Goal: Transaction & Acquisition: Book appointment/travel/reservation

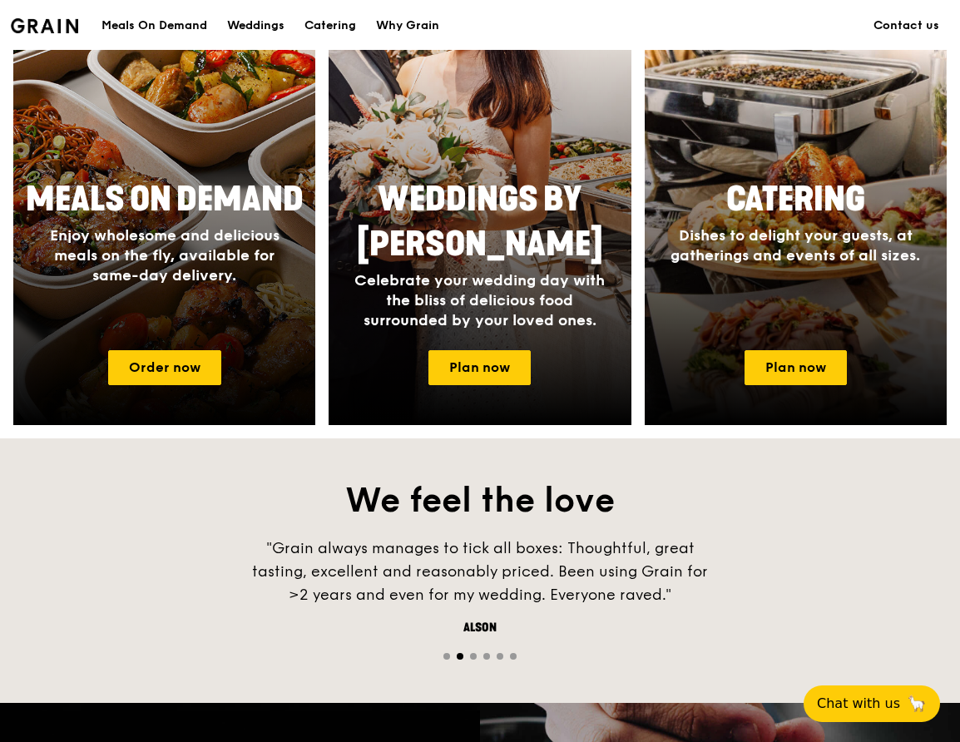
scroll to position [749, 0]
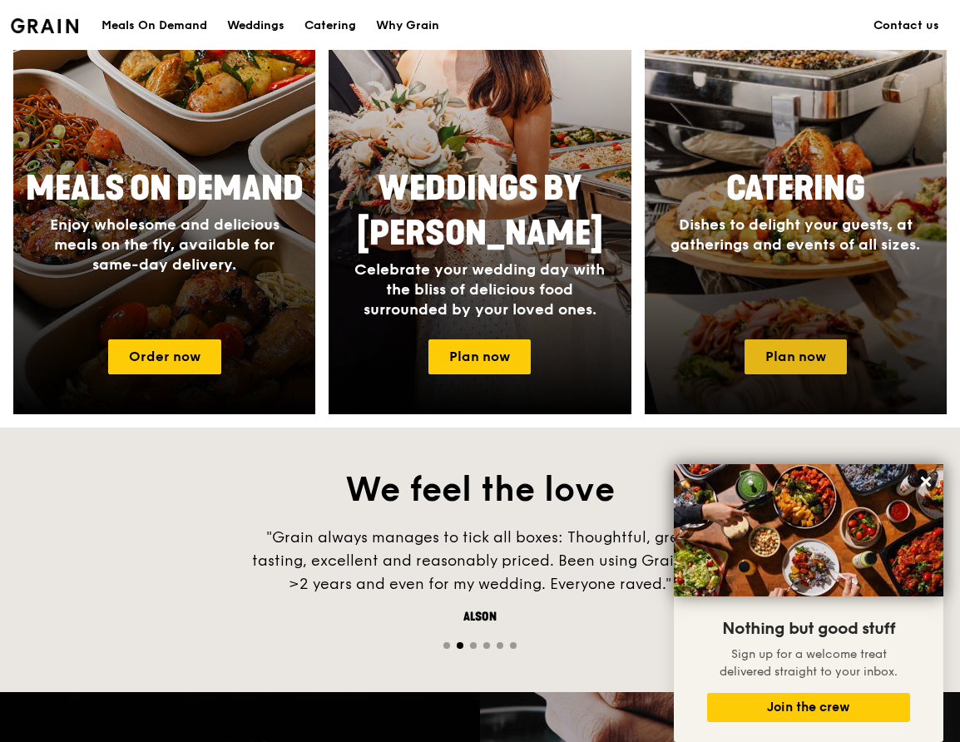
click at [807, 361] on link "Plan now" at bounding box center [796, 357] width 102 height 35
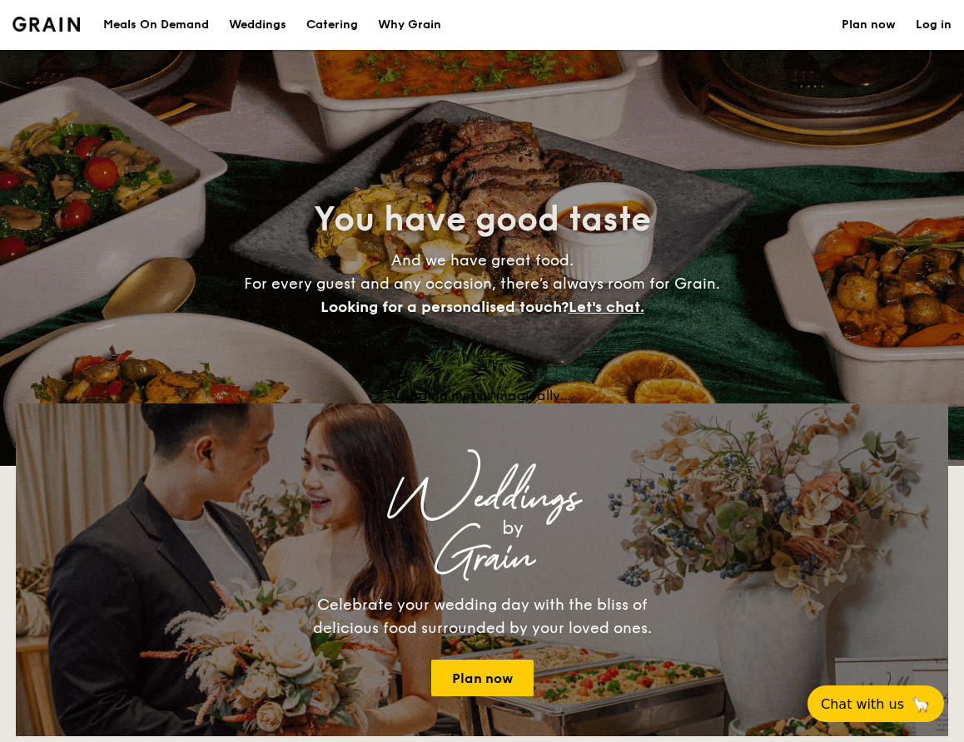
select select
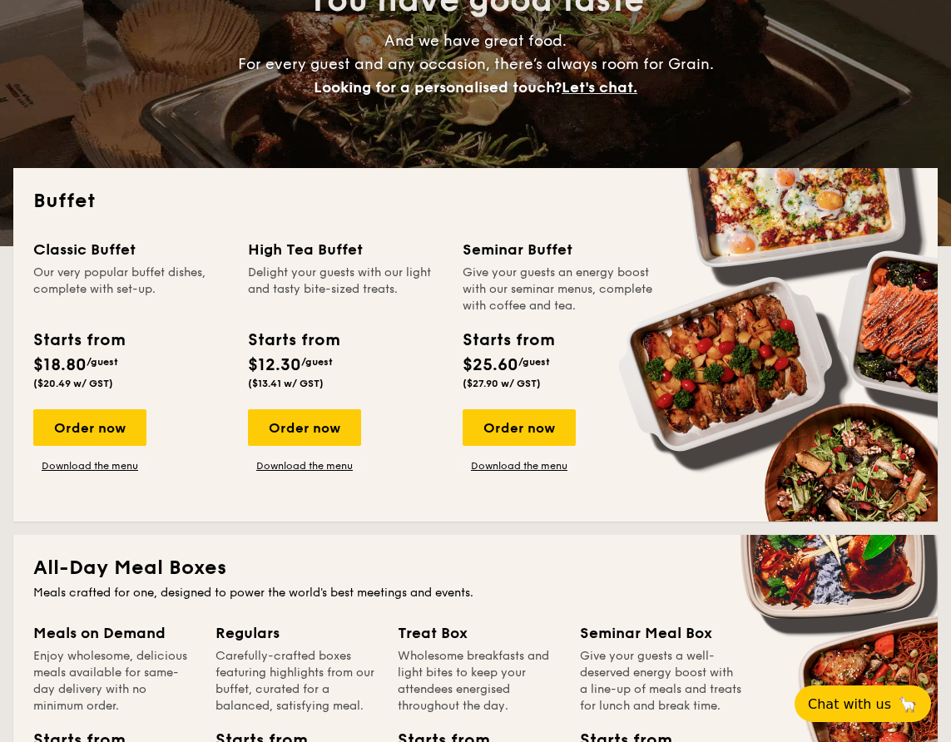
scroll to position [250, 0]
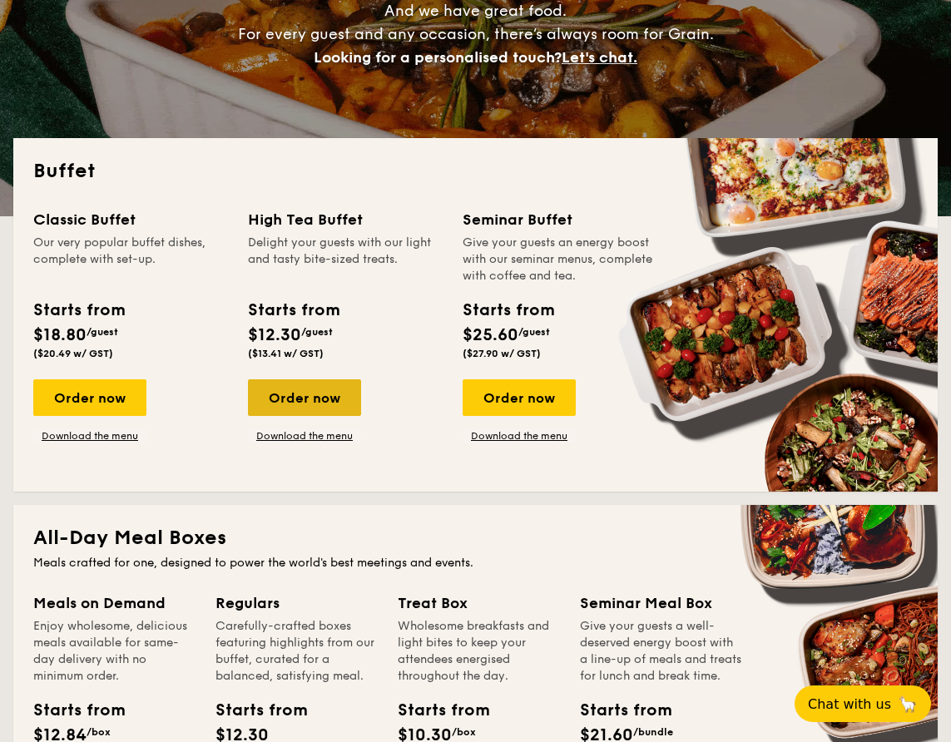
click at [333, 399] on div "Order now" at bounding box center [304, 397] width 113 height 37
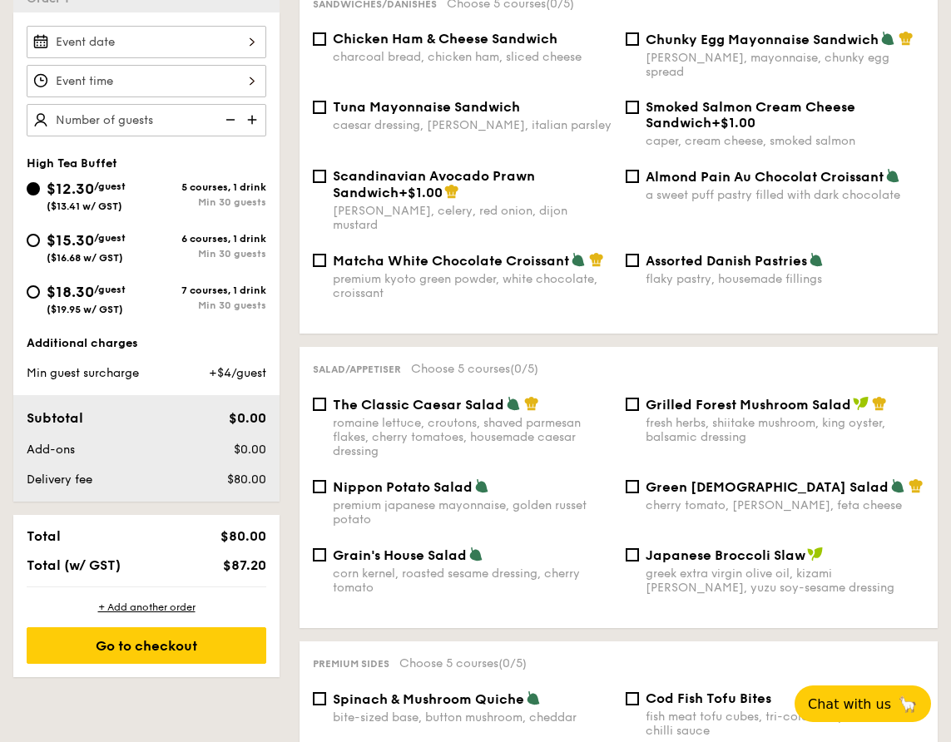
scroll to position [250, 0]
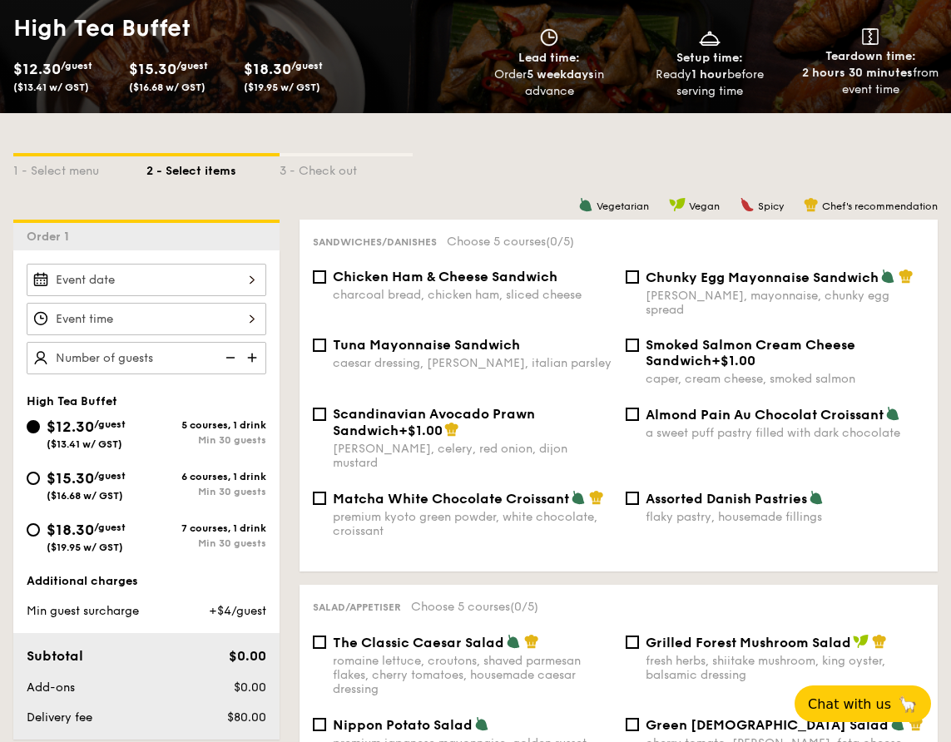
click at [233, 320] on div at bounding box center [147, 319] width 240 height 32
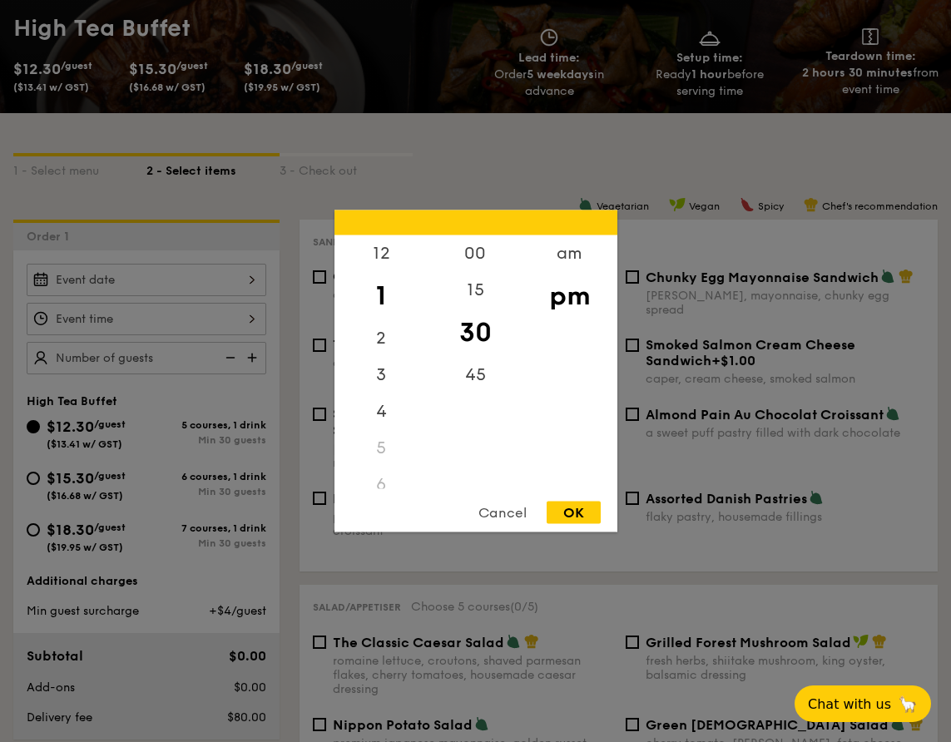
click at [387, 290] on div "1" at bounding box center [382, 296] width 94 height 48
click at [163, 289] on div at bounding box center [475, 371] width 951 height 742
click at [187, 319] on div "12 1 2 3 4 5 6 7 8 9 10 11 00 15 30 45 am pm Cancel OK" at bounding box center [147, 319] width 240 height 32
click at [565, 513] on div "OK" at bounding box center [574, 513] width 54 height 22
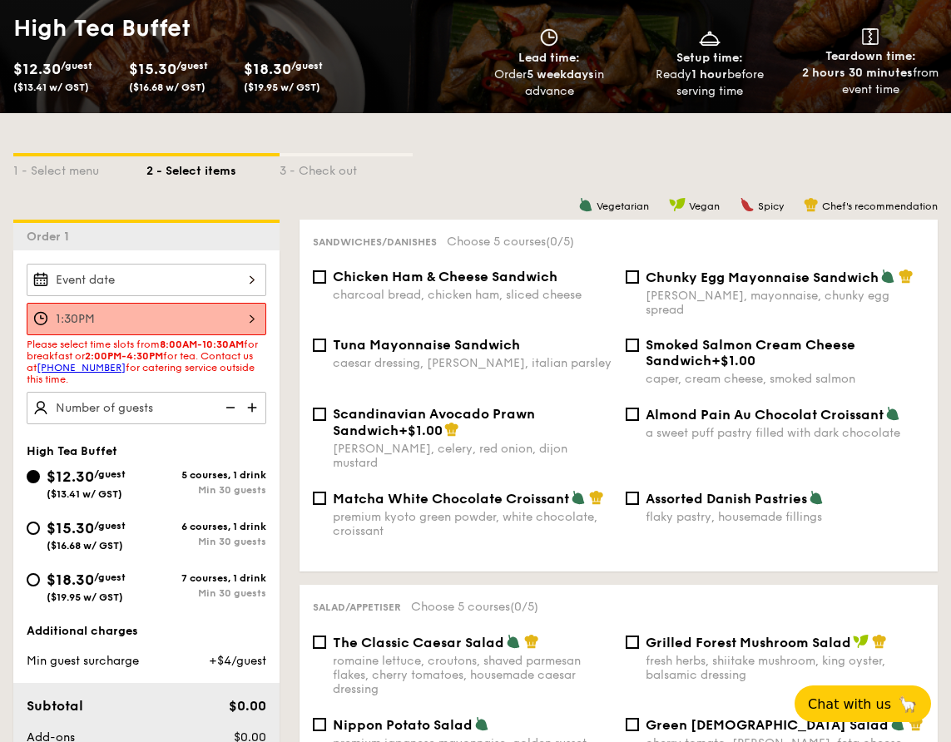
click at [104, 290] on div at bounding box center [147, 280] width 240 height 32
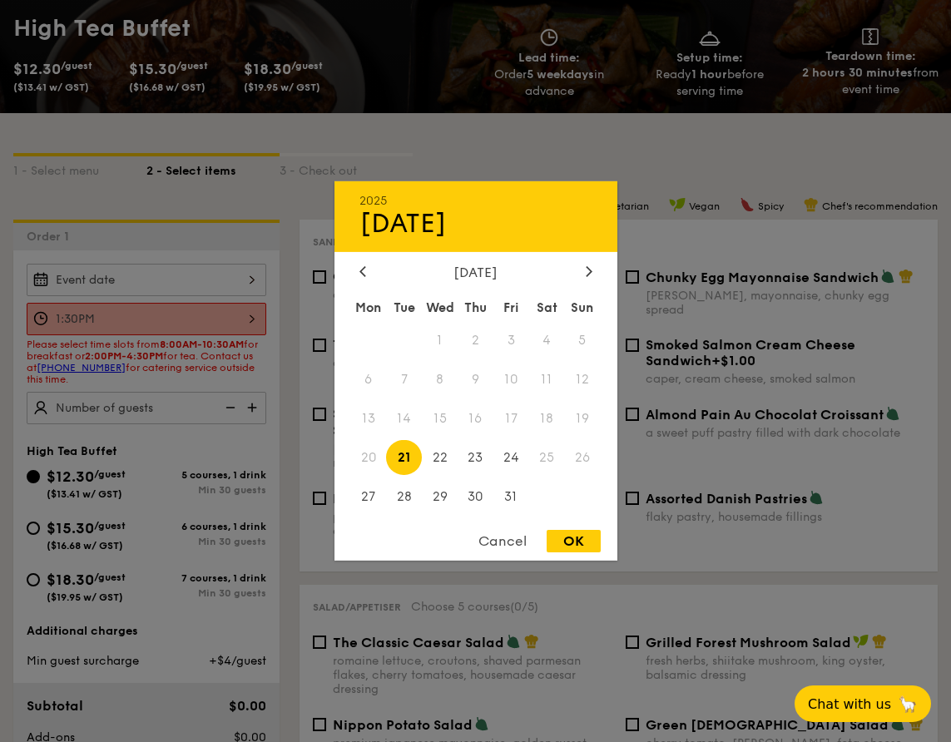
click at [553, 417] on span "18" at bounding box center [547, 419] width 36 height 36
click at [548, 418] on span "18" at bounding box center [547, 419] width 36 height 36
click at [547, 418] on span "18" at bounding box center [547, 419] width 36 height 36
click at [245, 326] on div at bounding box center [475, 371] width 951 height 742
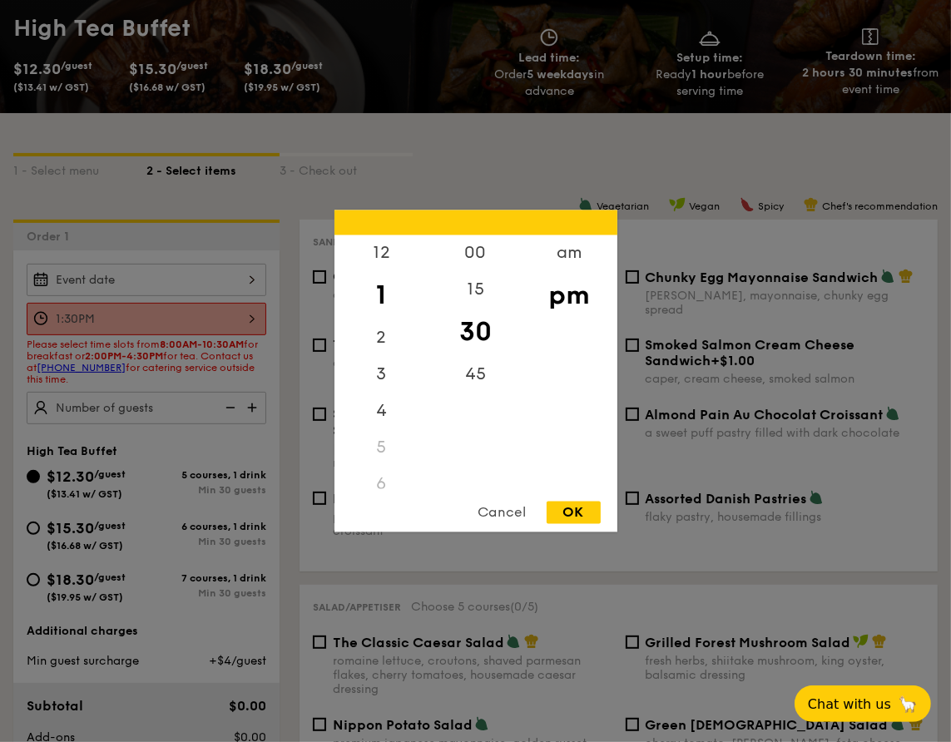
click at [219, 320] on div "1:30PM 12 1 2 3 4 5 6 7 8 9 10 11 00 15 30 45 am pm Cancel OK" at bounding box center [147, 319] width 240 height 32
click at [379, 342] on div "2" at bounding box center [382, 344] width 94 height 48
click at [475, 256] on div "00" at bounding box center [476, 260] width 94 height 48
click at [567, 511] on div "OK" at bounding box center [574, 513] width 54 height 22
type input "2:00PM"
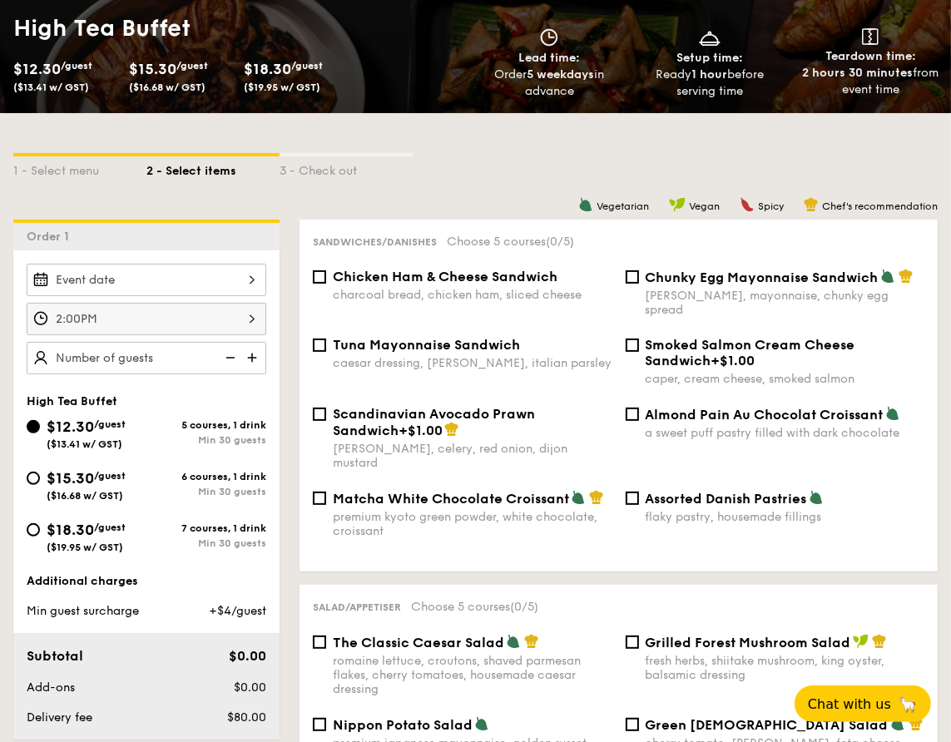
click at [216, 276] on div at bounding box center [147, 280] width 240 height 32
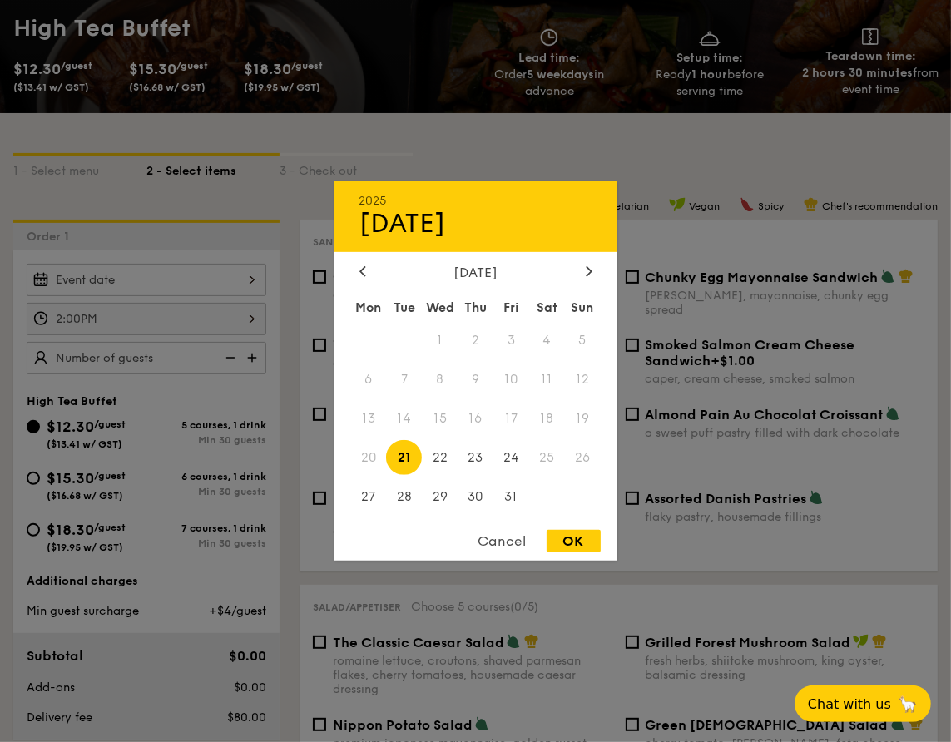
click at [548, 419] on span "18" at bounding box center [547, 419] width 36 height 36
click at [278, 355] on div at bounding box center [475, 371] width 951 height 742
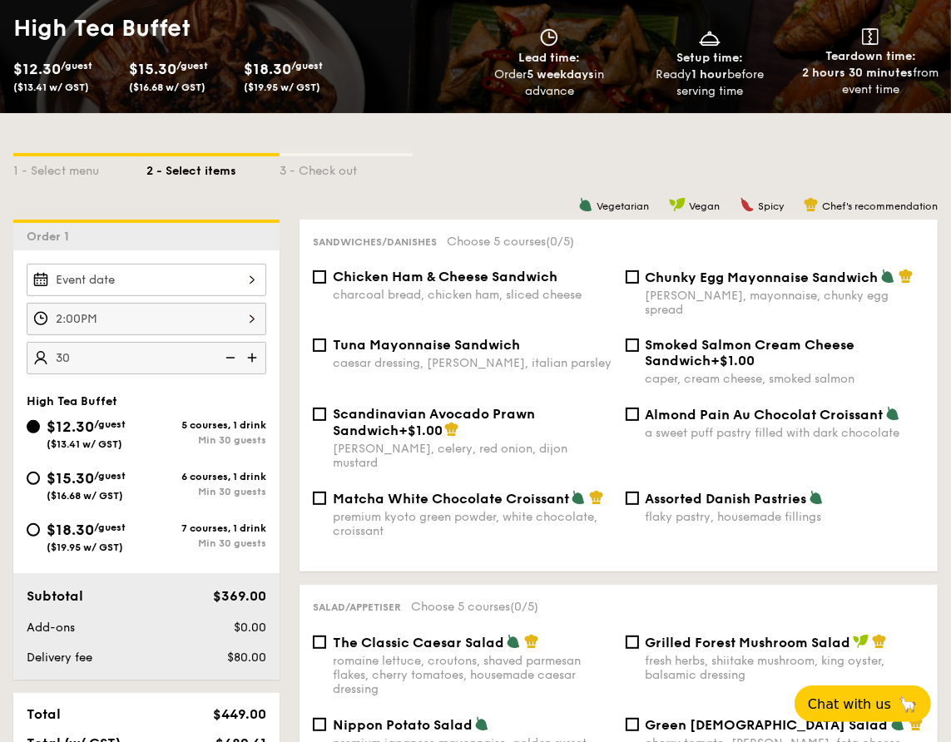
click at [254, 356] on img at bounding box center [253, 358] width 25 height 32
click at [236, 359] on img at bounding box center [228, 358] width 25 height 32
type input "30 guests"
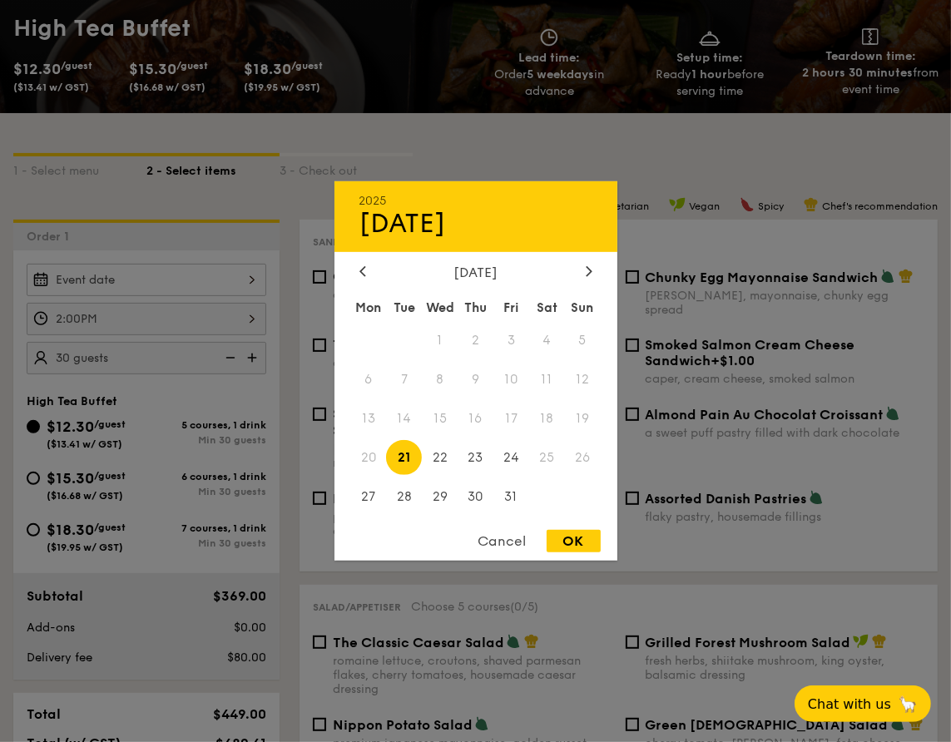
click at [151, 278] on div "2025 Oct 21 October 2025 Mon Tue Wed Thu Fri Sat Sun 1 2 3 4 5 6 7 8 9 10 11 12…" at bounding box center [147, 280] width 240 height 32
click at [545, 418] on span "18" at bounding box center [547, 419] width 36 height 36
click at [293, 335] on div at bounding box center [475, 371] width 951 height 742
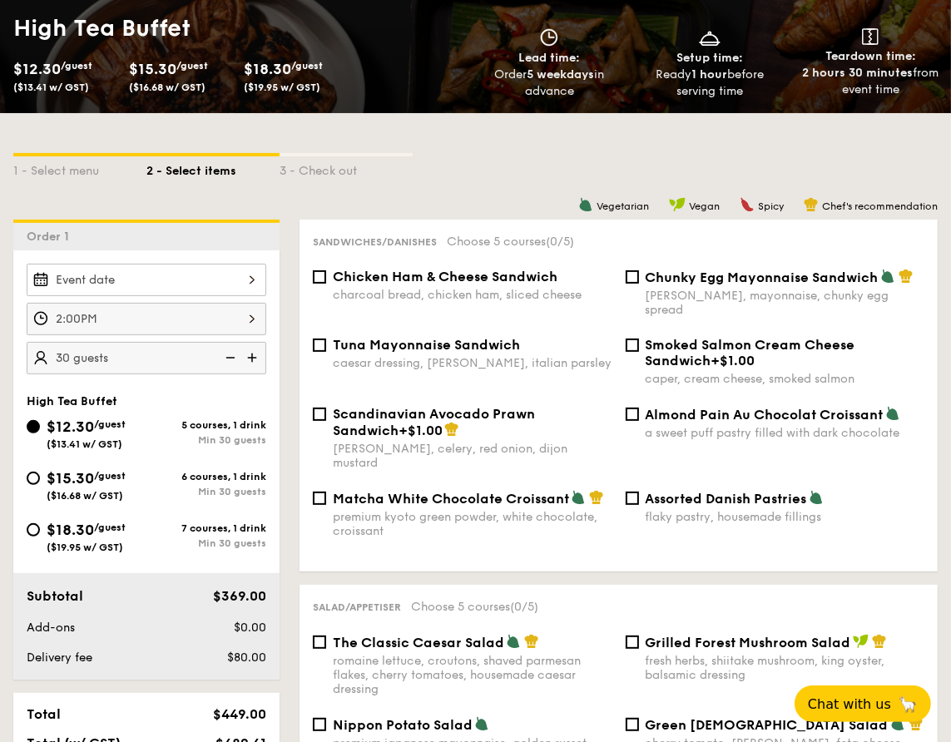
click at [260, 278] on div at bounding box center [147, 280] width 240 height 32
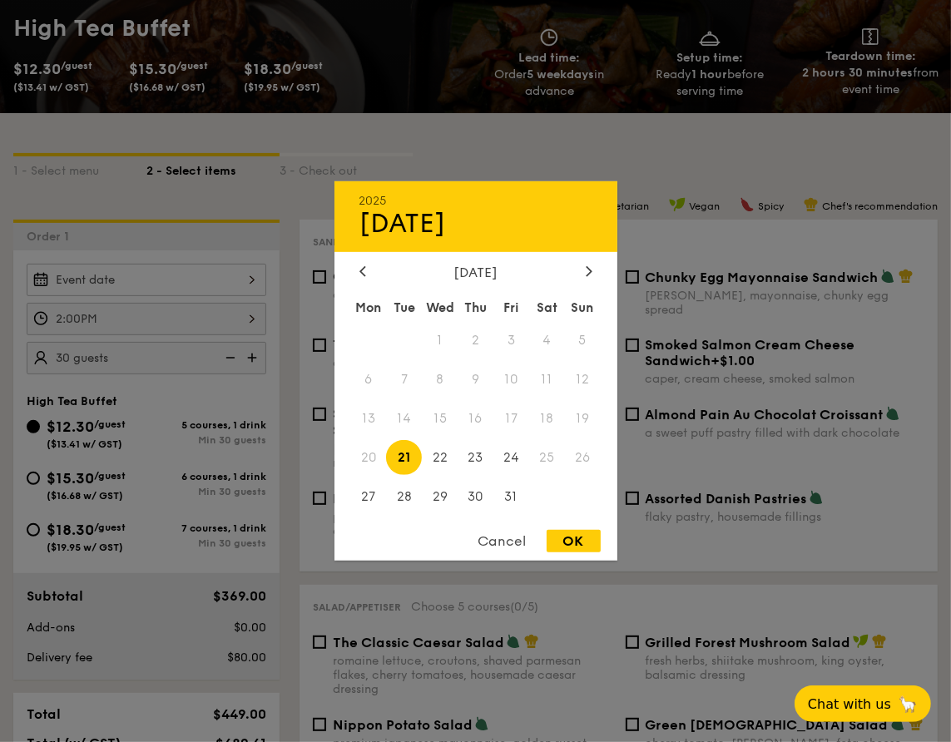
click at [285, 227] on div at bounding box center [475, 371] width 951 height 742
click at [245, 275] on div "2025 Oct 21 October 2025 Mon Tue Wed Thu Fri Sat Sun 1 2 3 4 5 6 7 8 9 10 11 12…" at bounding box center [147, 280] width 240 height 32
click at [548, 409] on span "18" at bounding box center [547, 419] width 36 height 36
click at [553, 417] on span "18" at bounding box center [547, 419] width 36 height 36
click at [139, 310] on div at bounding box center [475, 371] width 951 height 742
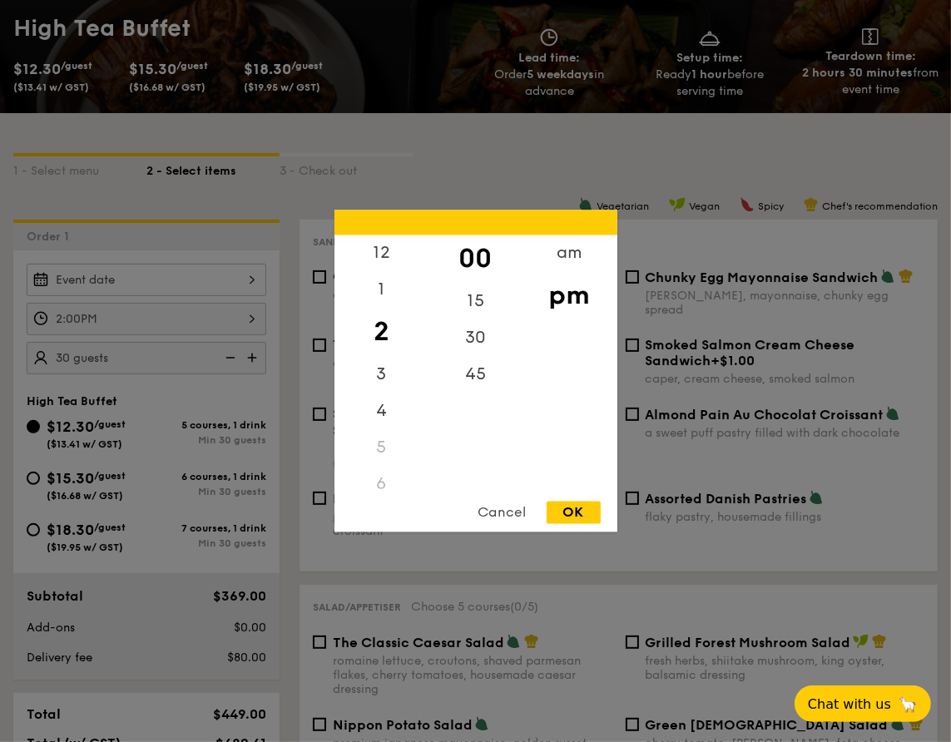
click at [149, 318] on div "2:00PM 12 1 2 3 4 5 6 7 8 9 10 11 00 15 30 45 am pm Cancel OK" at bounding box center [147, 319] width 240 height 32
click at [380, 303] on div "1" at bounding box center [382, 296] width 94 height 48
click at [583, 513] on div "OK" at bounding box center [574, 513] width 54 height 22
type input "1:00PM"
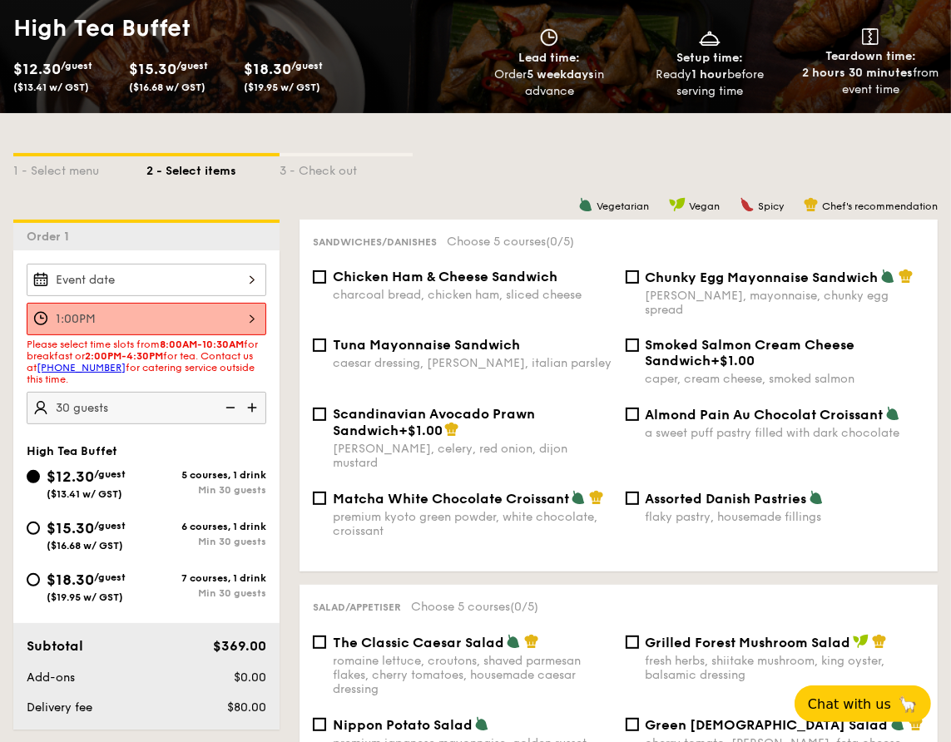
click at [188, 285] on div at bounding box center [147, 280] width 240 height 32
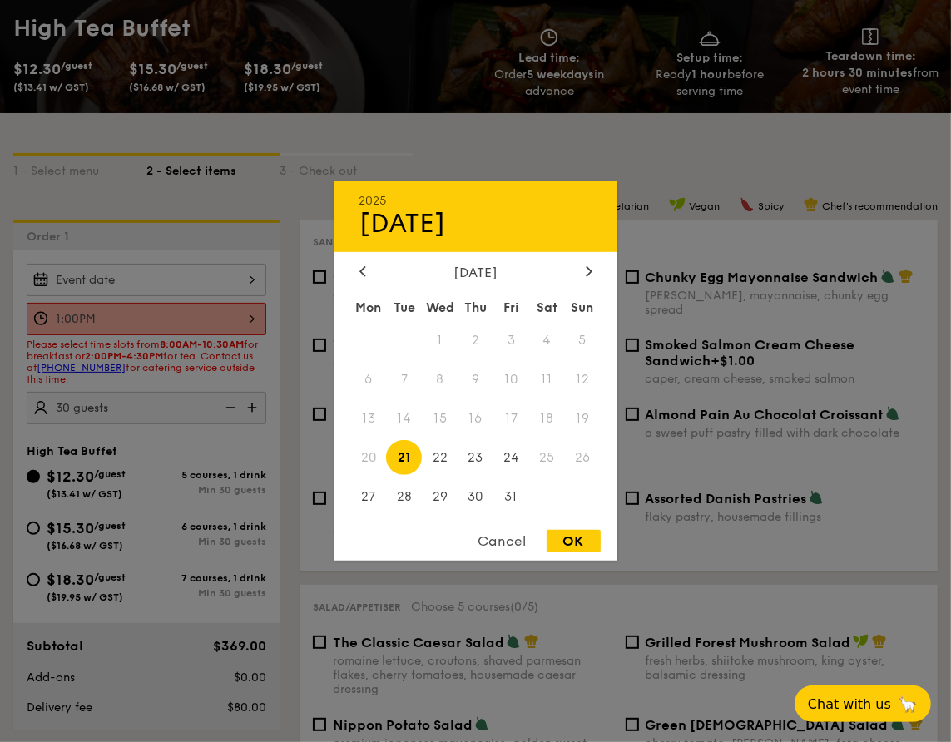
click at [464, 145] on div at bounding box center [475, 371] width 951 height 742
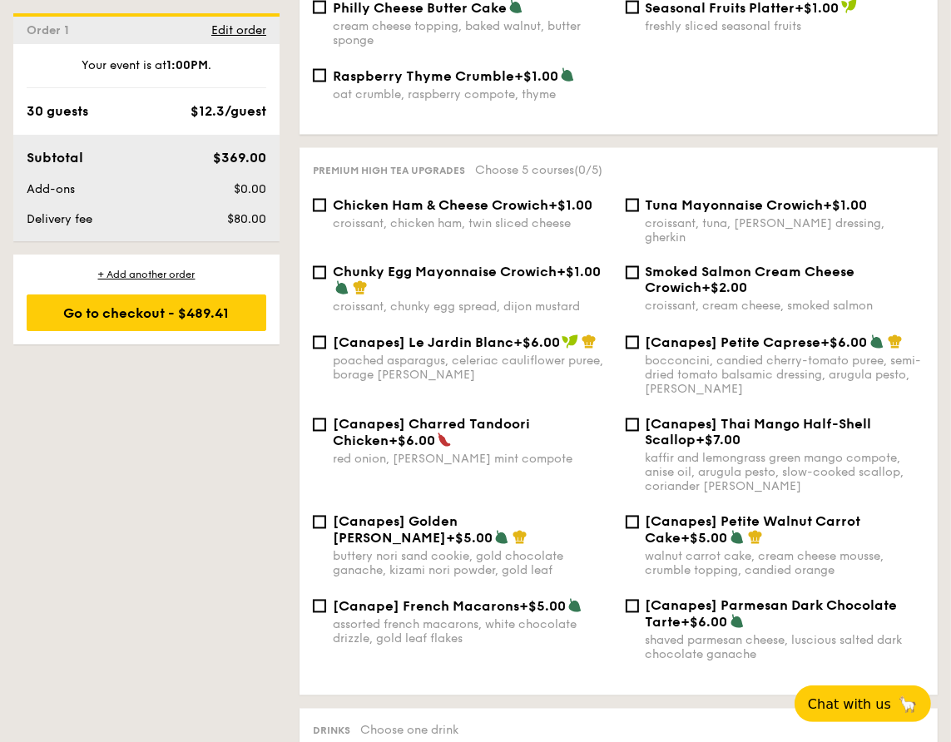
scroll to position [2913, 0]
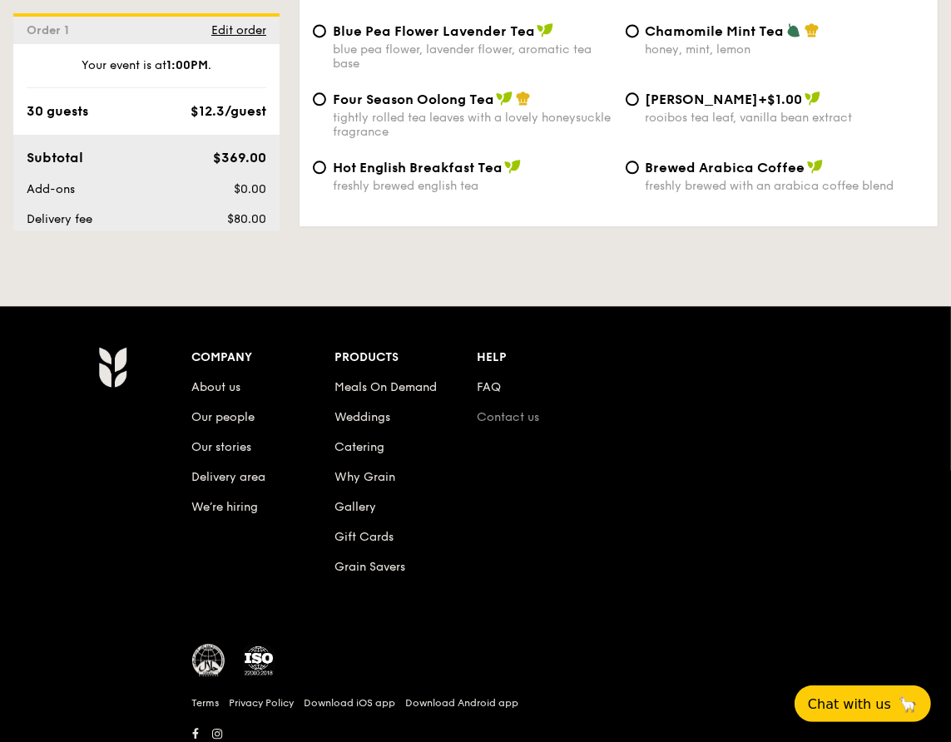
drag, startPoint x: 504, startPoint y: 414, endPoint x: 498, endPoint y: 406, distance: 10.0
click at [498, 410] on link "Contact us" at bounding box center [508, 417] width 62 height 14
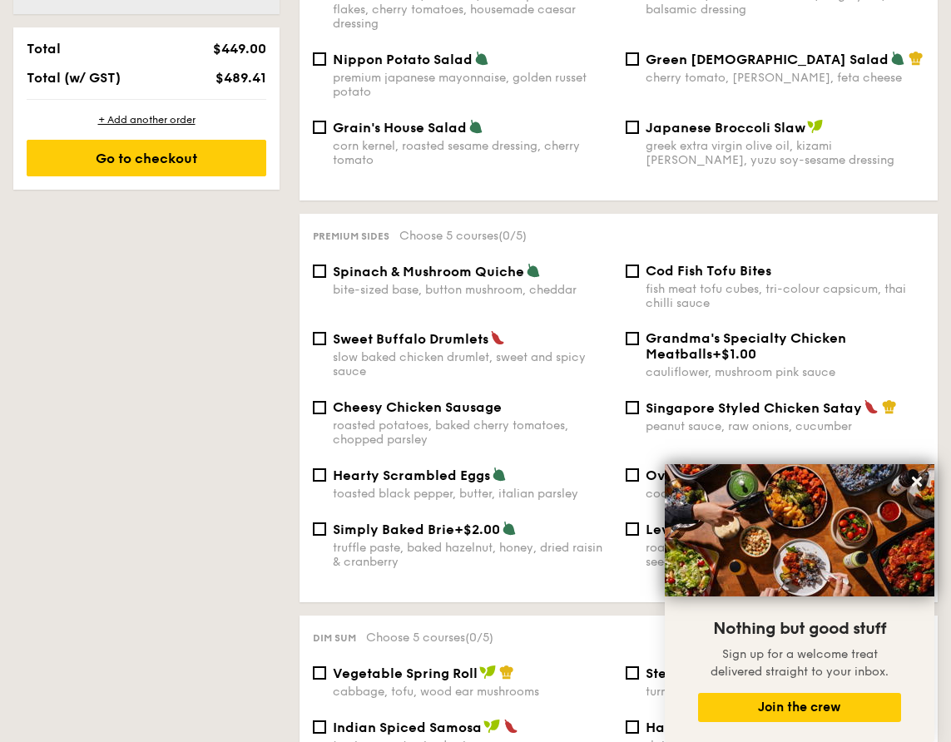
scroll to position [333, 0]
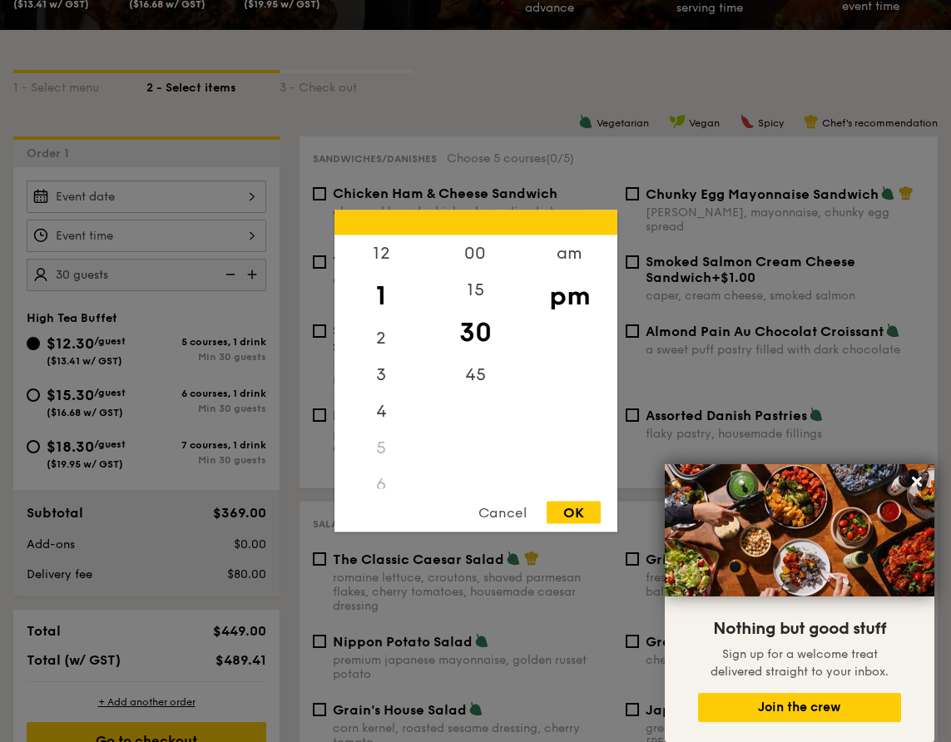
click at [207, 231] on div "12 1 2 3 4 5 6 7 8 9 10 11 00 15 30 45 am pm Cancel OK" at bounding box center [147, 236] width 240 height 32
click at [199, 275] on div at bounding box center [475, 371] width 951 height 742
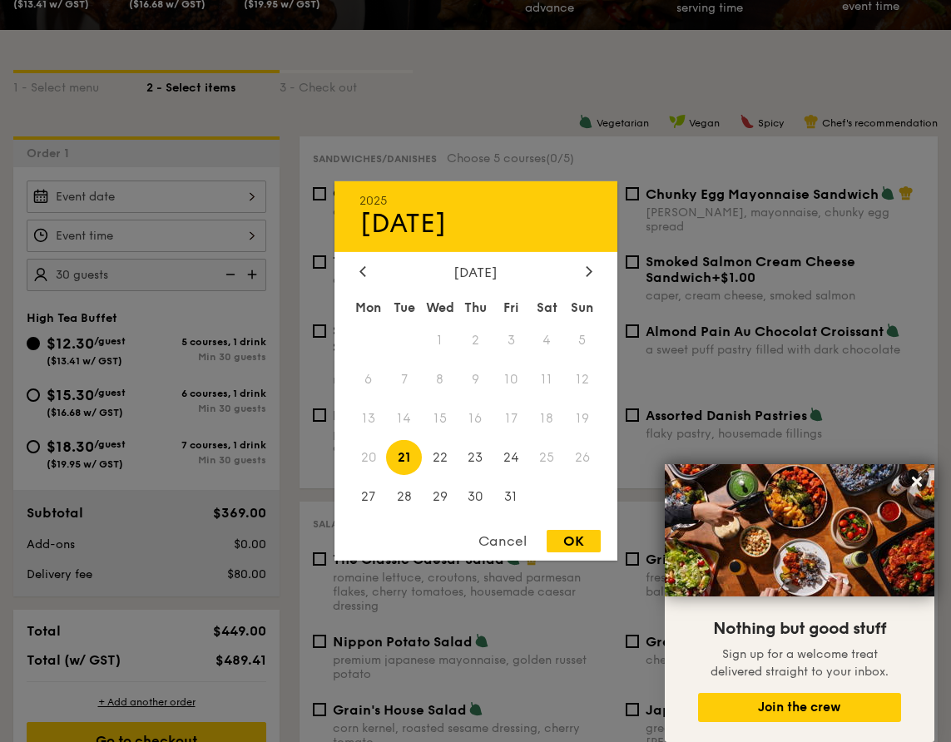
click at [217, 188] on div "2025 Oct 21 October 2025 Mon Tue Wed Thu Fri Sat Sun 1 2 3 4 5 6 7 8 9 10 11 12…" at bounding box center [147, 197] width 240 height 32
click at [587, 270] on icon at bounding box center [589, 270] width 7 height 11
click at [362, 265] on icon at bounding box center [362, 270] width 7 height 11
click at [515, 92] on div at bounding box center [475, 371] width 951 height 742
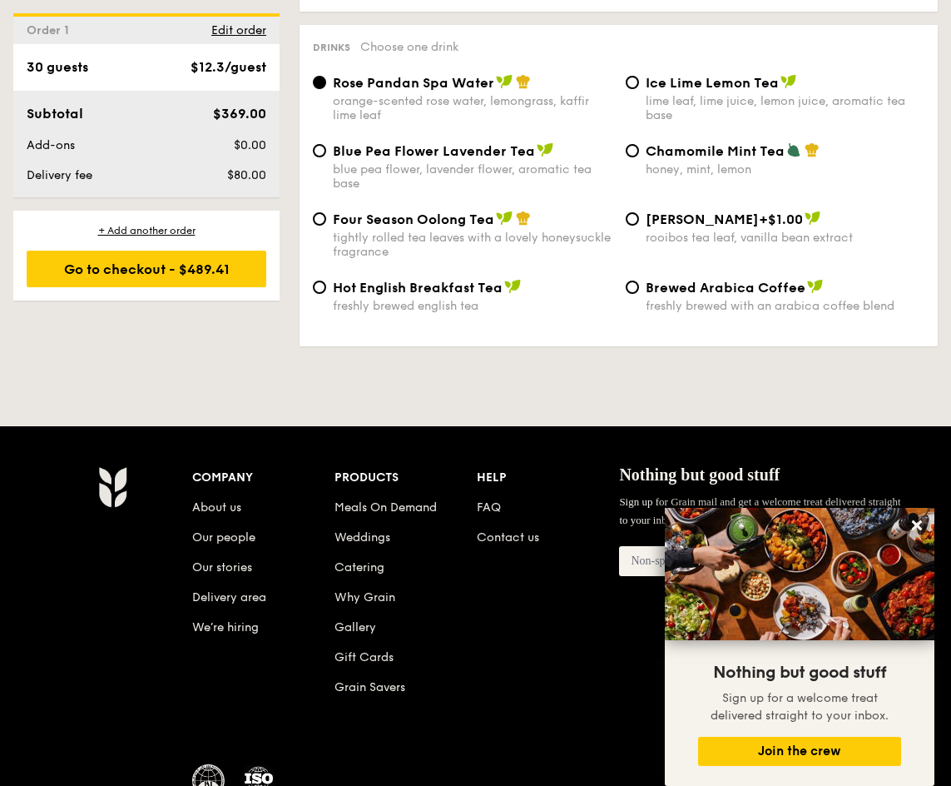
scroll to position [2884, 0]
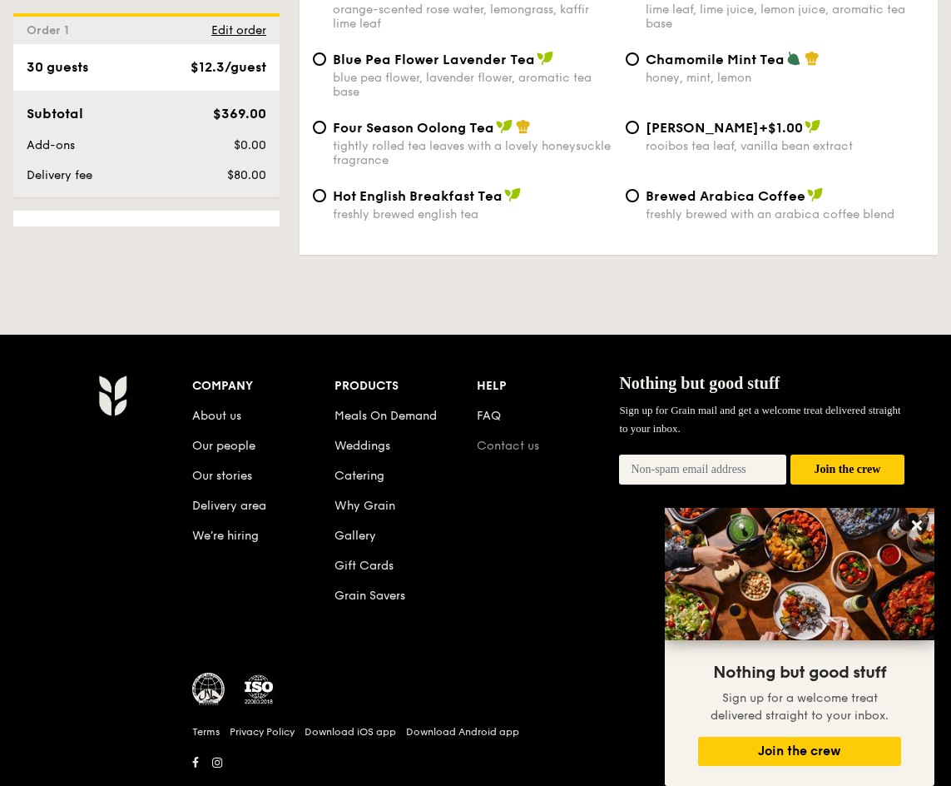
click at [496, 439] on link "Contact us" at bounding box center [508, 446] width 62 height 14
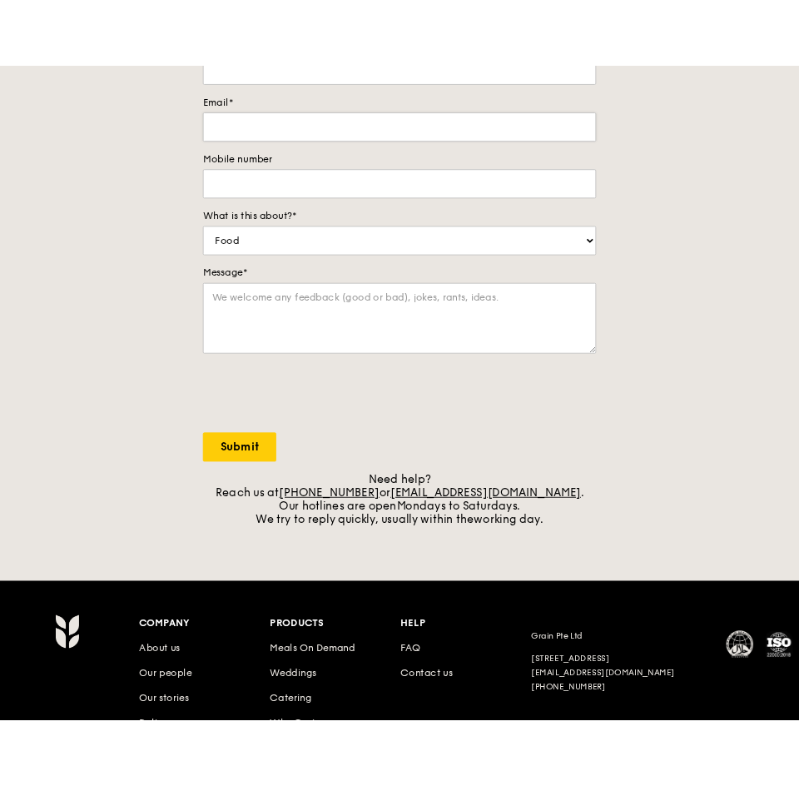
scroll to position [416, 0]
